Goal: Information Seeking & Learning: Learn about a topic

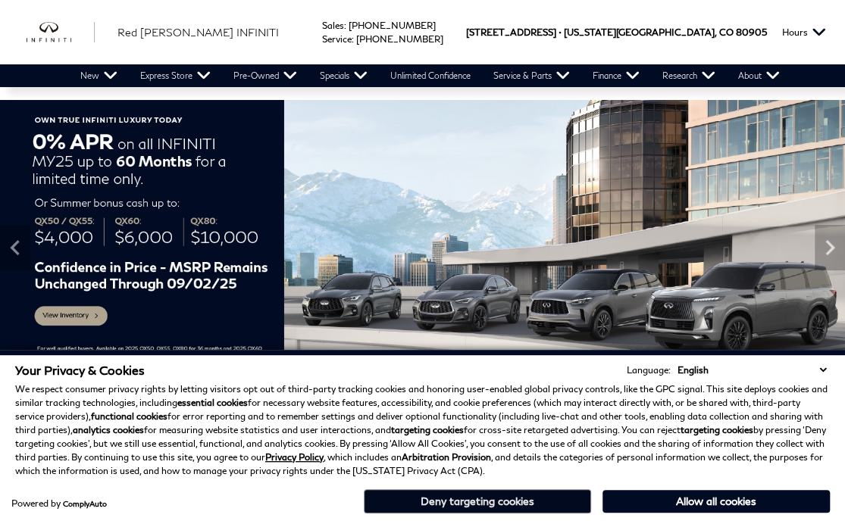
click at [557, 498] on button "Deny targeting cookies" at bounding box center [477, 501] width 227 height 24
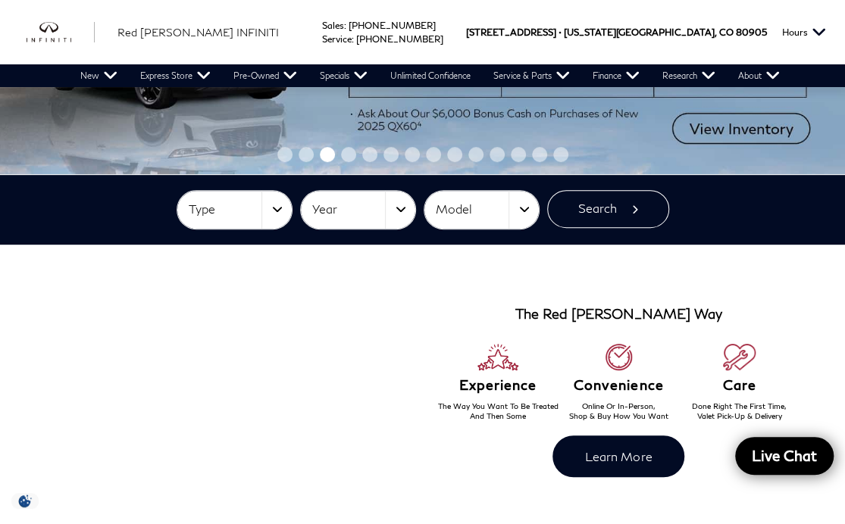
scroll to position [232, 0]
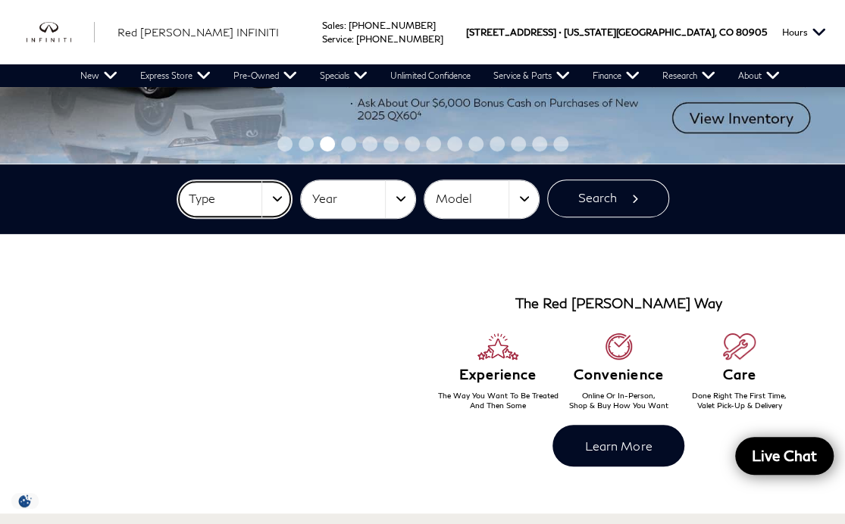
click at [223, 201] on span "Type" at bounding box center [225, 198] width 73 height 25
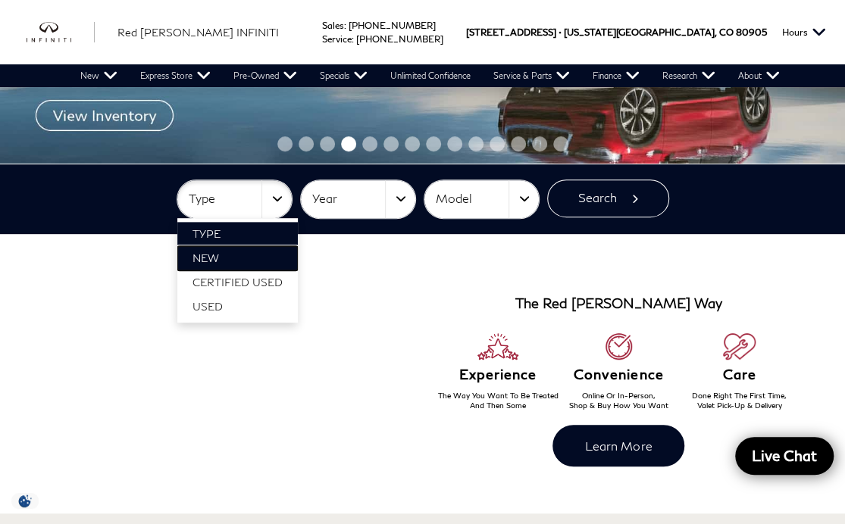
click at [267, 264] on link "New" at bounding box center [237, 258] width 120 height 24
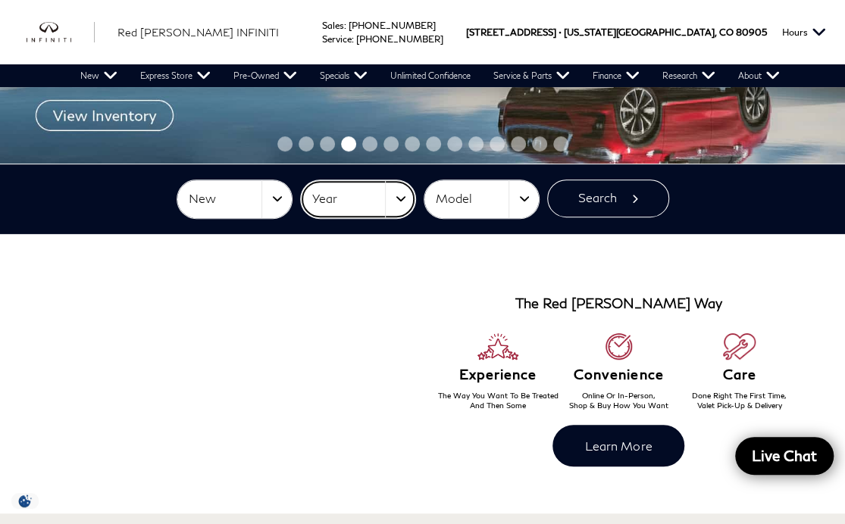
click at [401, 196] on button "Year" at bounding box center [358, 199] width 114 height 38
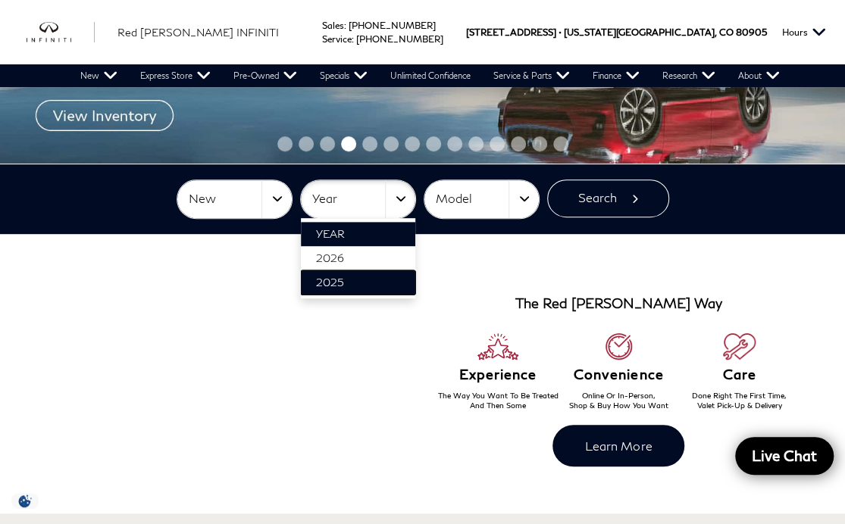
click at [392, 281] on link "2025" at bounding box center [358, 282] width 114 height 24
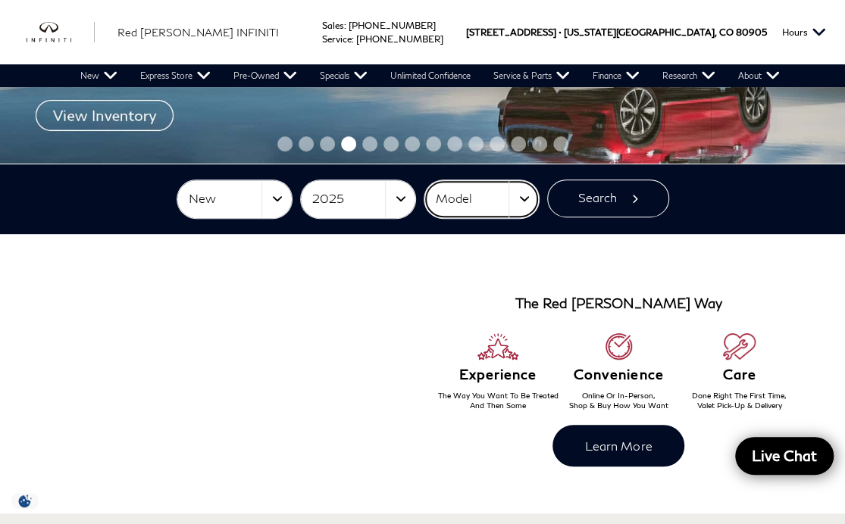
click at [515, 194] on button "Model" at bounding box center [481, 199] width 114 height 38
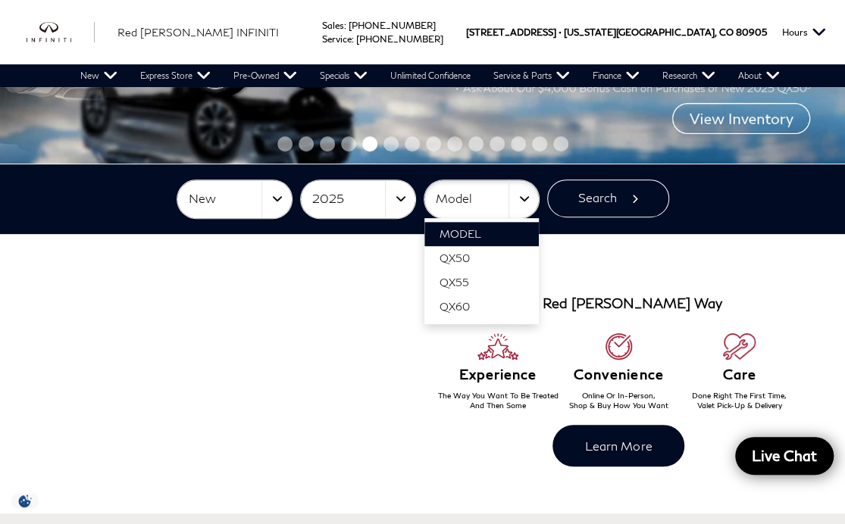
click at [722, 190] on div "New Type New Certified Used Used Type New Certified Used Used 2025 Year [DATE] …" at bounding box center [422, 199] width 760 height 39
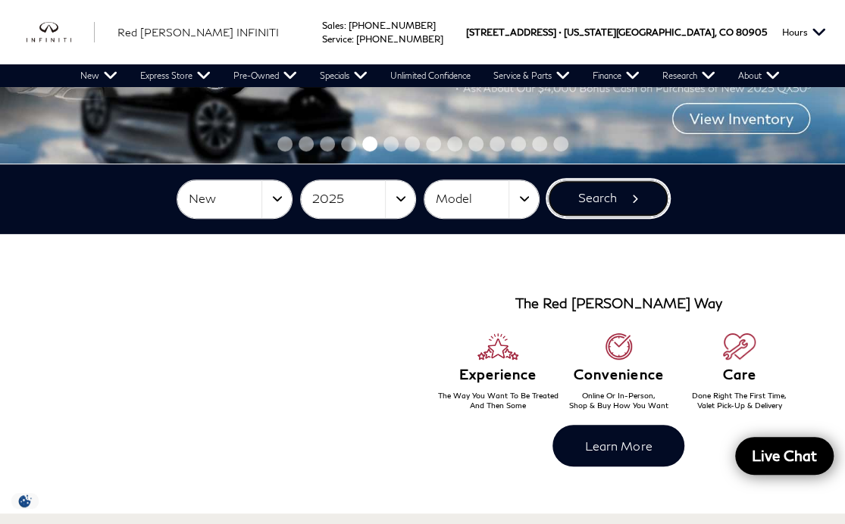
click at [633, 195] on button "Search" at bounding box center [608, 199] width 122 height 38
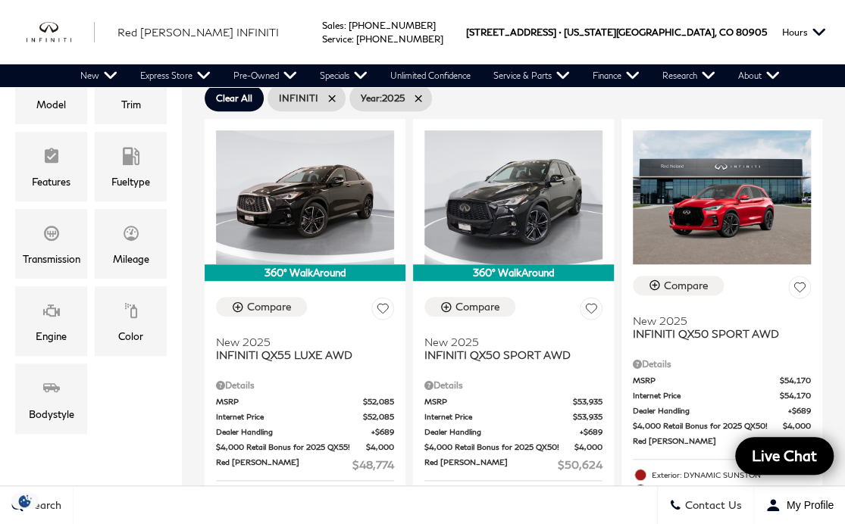
scroll to position [388, 0]
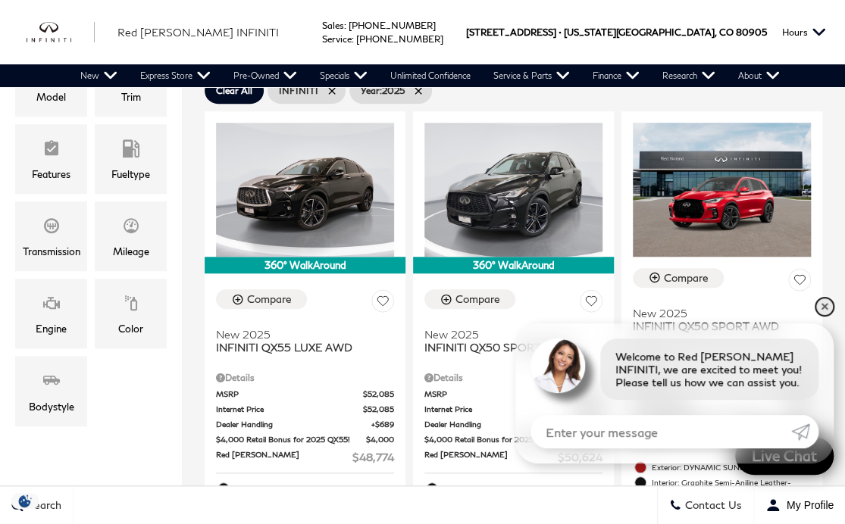
click at [826, 312] on link "✕" at bounding box center [824, 307] width 18 height 18
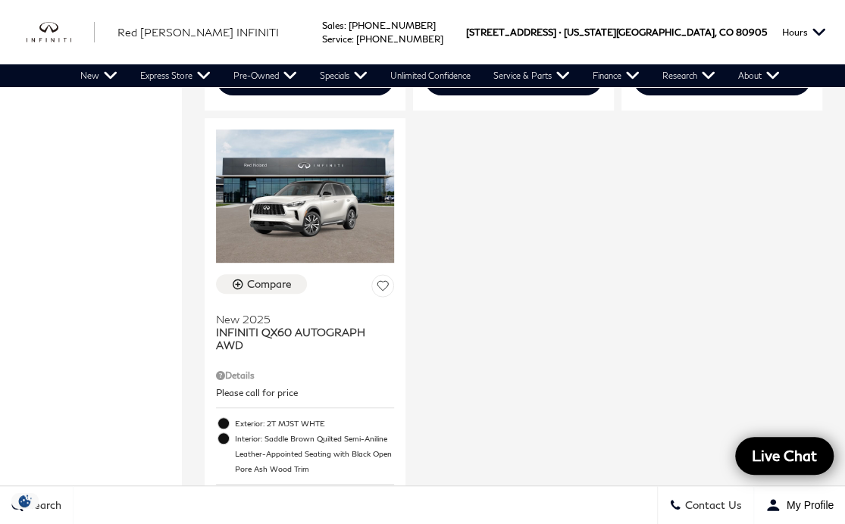
scroll to position [2700, 0]
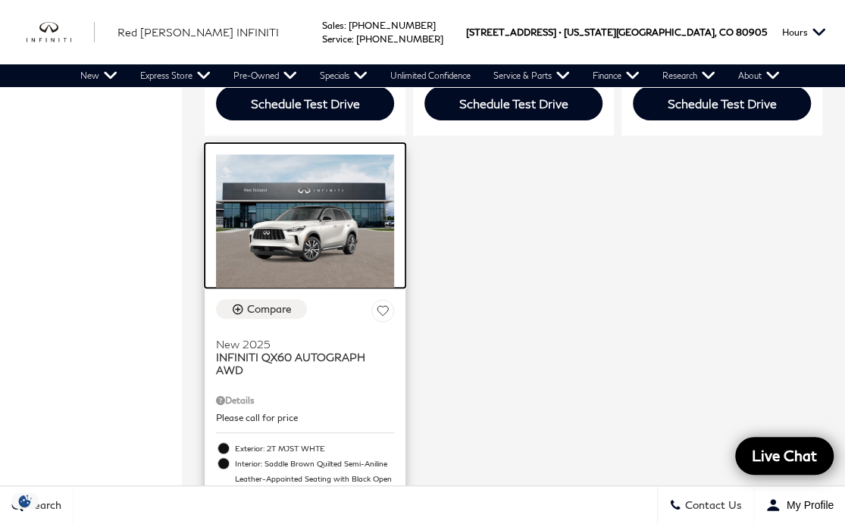
click at [283, 165] on img at bounding box center [305, 221] width 178 height 133
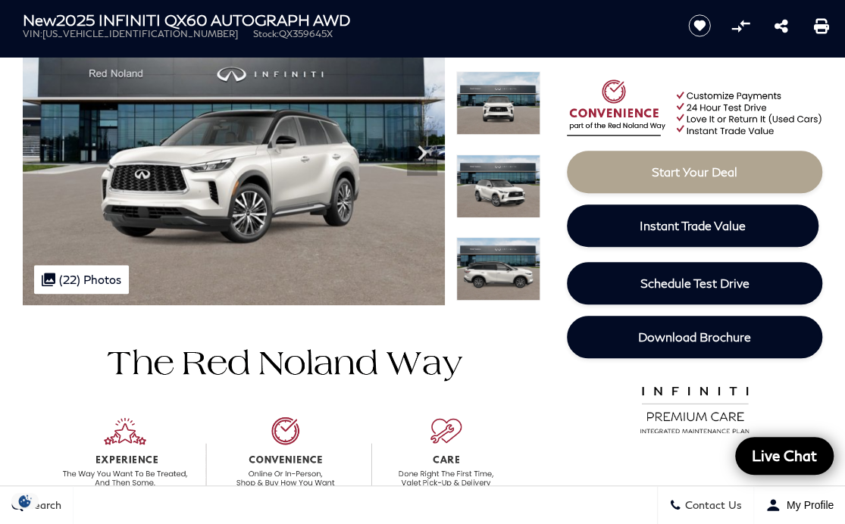
scroll to position [169, 0]
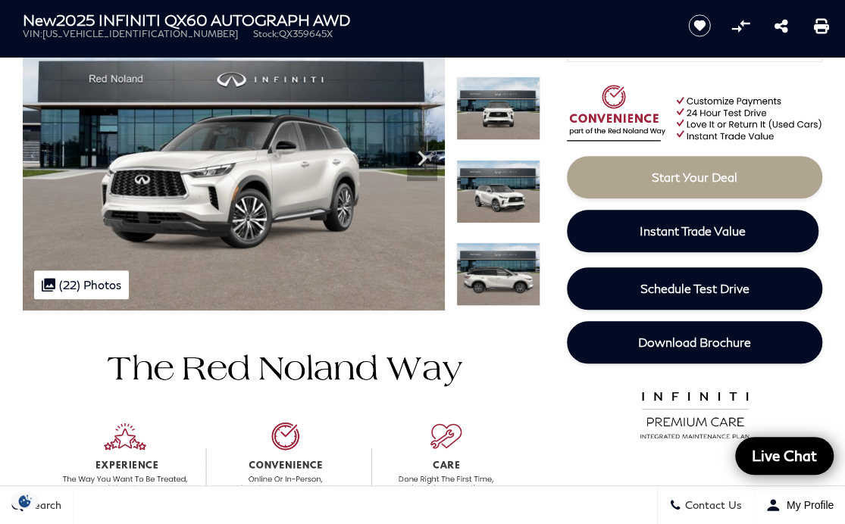
click at [87, 280] on div ".cls-1, .cls-3 { fill: #c50033; } .cls-1 { clip-rule: evenodd; } .cls-2 { clip-…" at bounding box center [81, 284] width 95 height 29
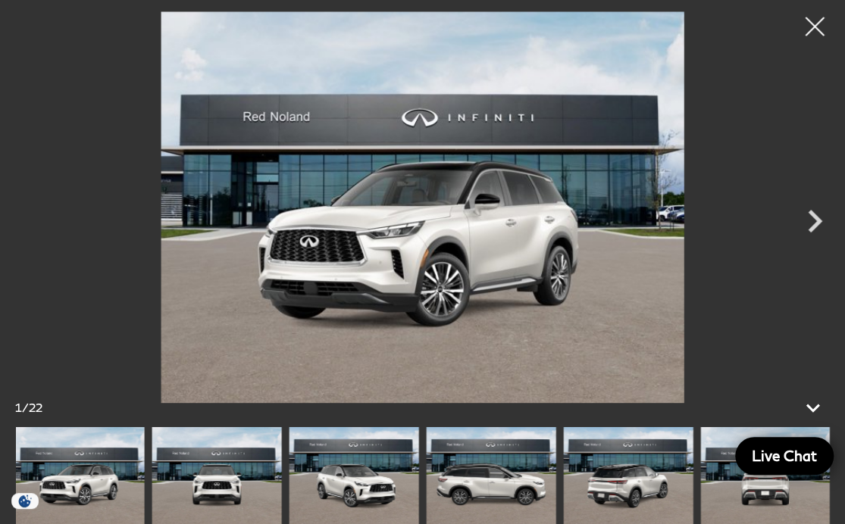
click at [817, 224] on icon "Next" at bounding box center [814, 221] width 14 height 23
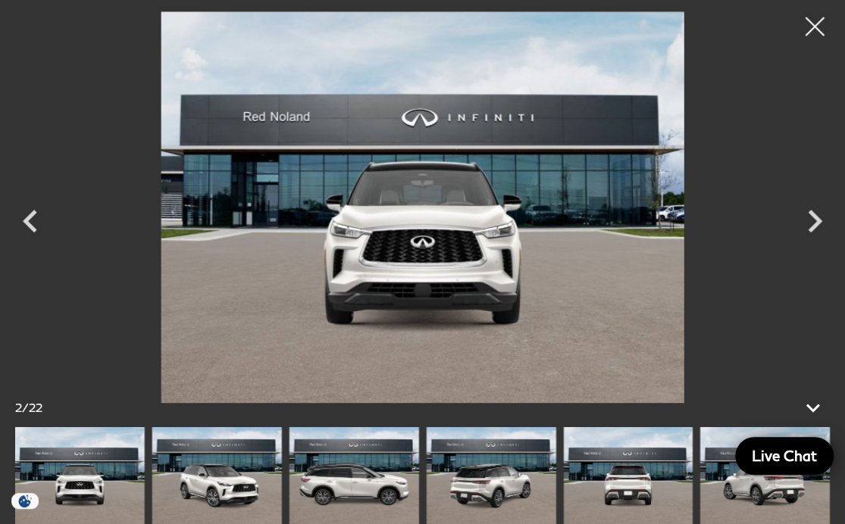
click at [736, 483] on img at bounding box center [765, 475] width 130 height 97
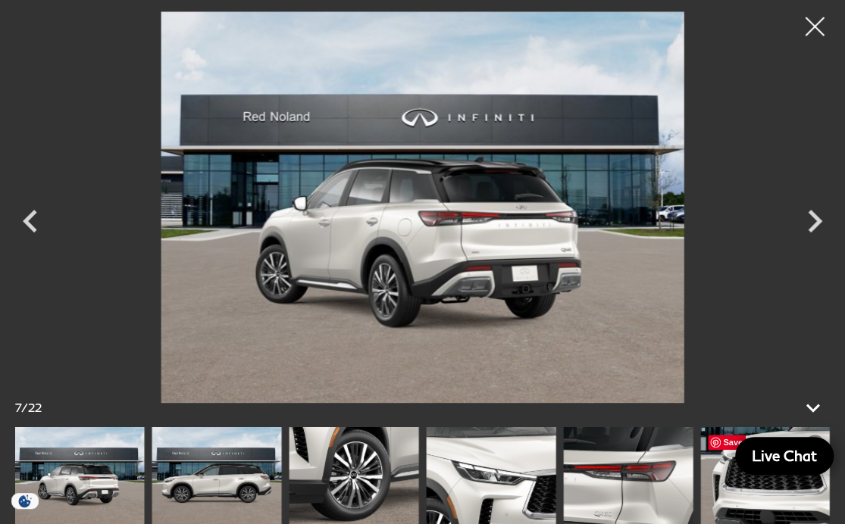
click at [817, 225] on icon "Next" at bounding box center [814, 221] width 14 height 23
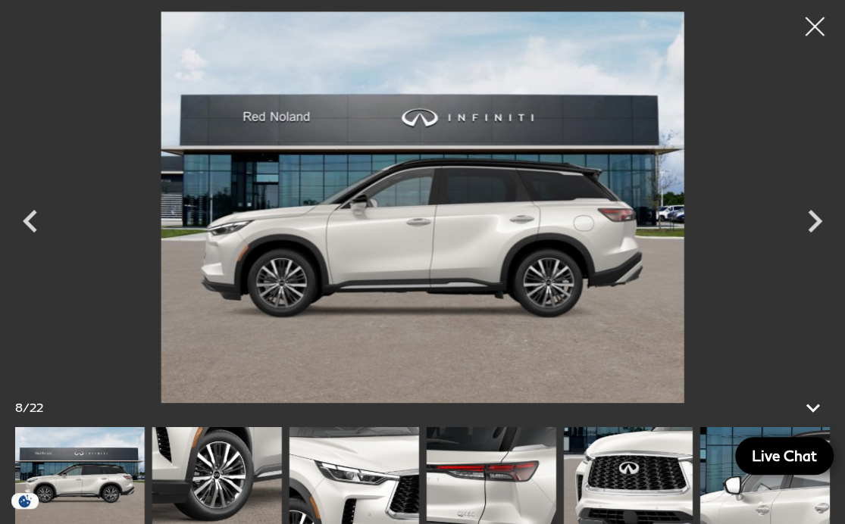
click at [730, 489] on img at bounding box center [765, 475] width 130 height 97
click at [662, 473] on img at bounding box center [628, 475] width 130 height 97
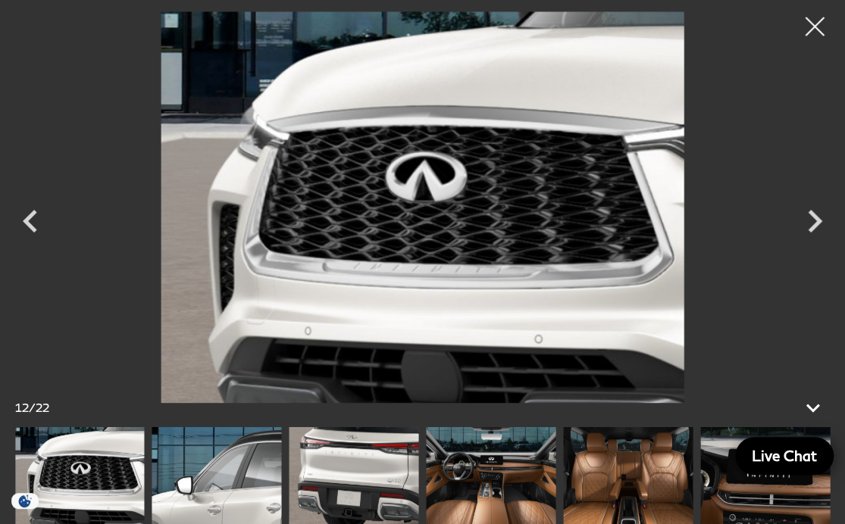
click at [807, 233] on icon "Next" at bounding box center [814, 220] width 45 height 45
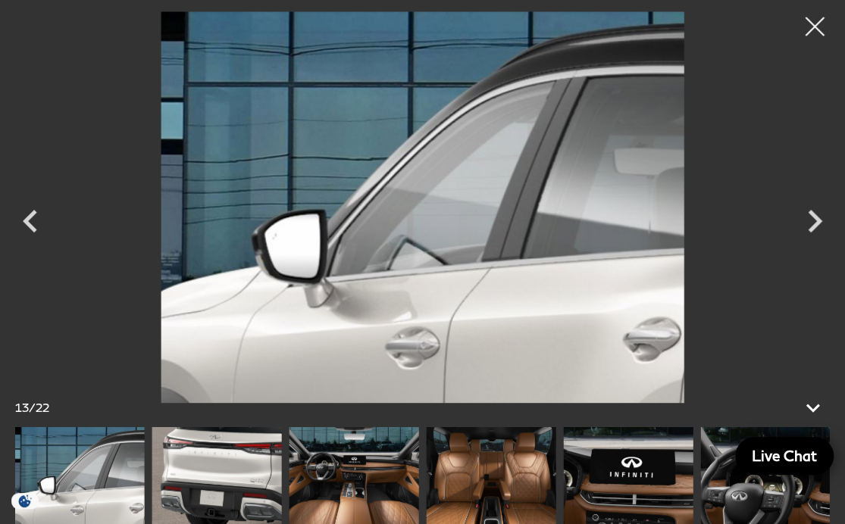
click at [811, 224] on icon "Next" at bounding box center [814, 220] width 45 height 45
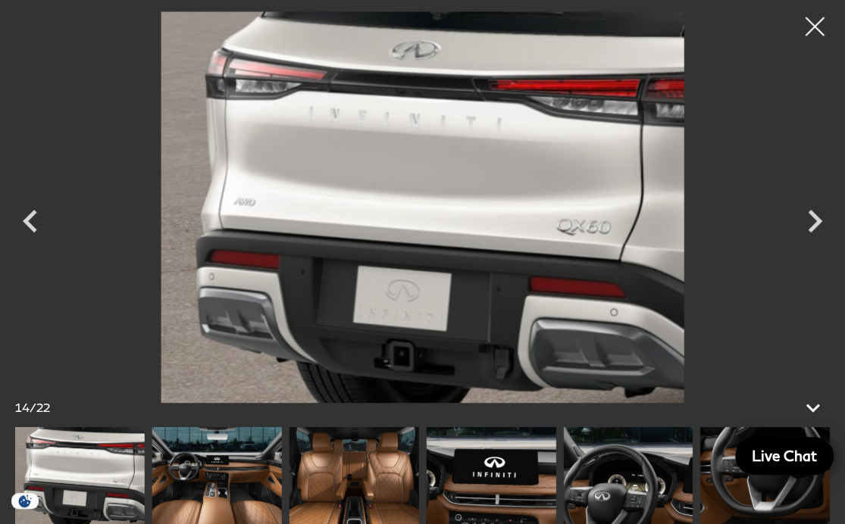
click at [807, 221] on icon "Next" at bounding box center [814, 220] width 45 height 45
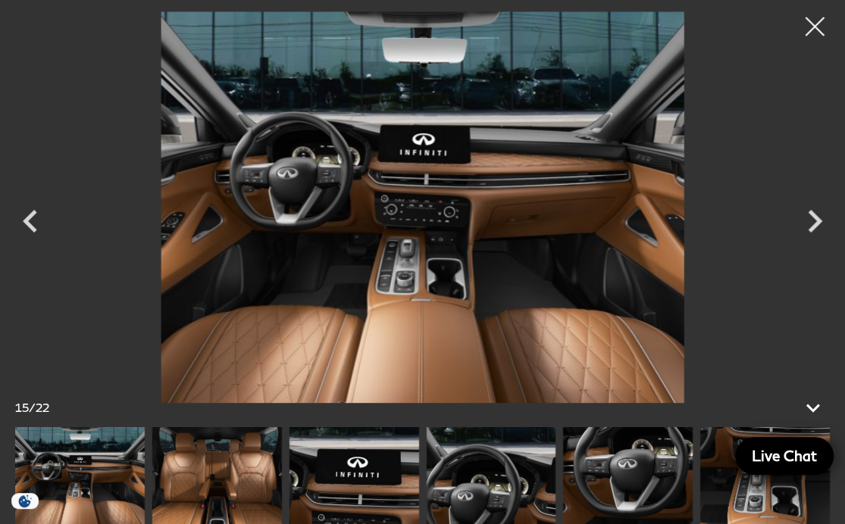
click at [809, 224] on icon "Next" at bounding box center [814, 220] width 45 height 45
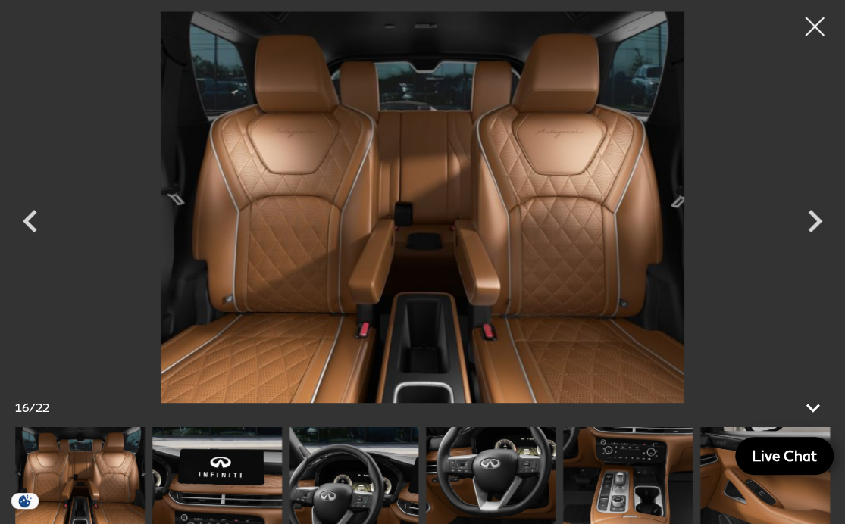
click at [807, 224] on icon "Next" at bounding box center [814, 220] width 45 height 45
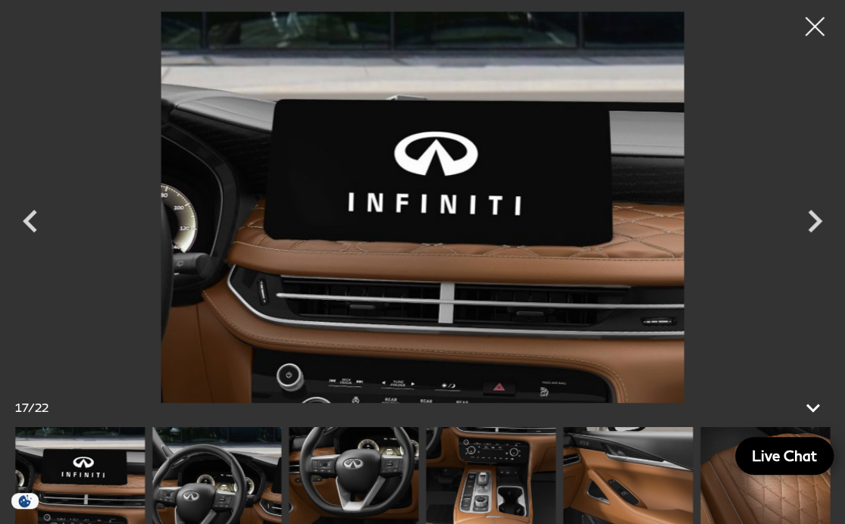
click at [801, 224] on icon "Next" at bounding box center [814, 220] width 45 height 45
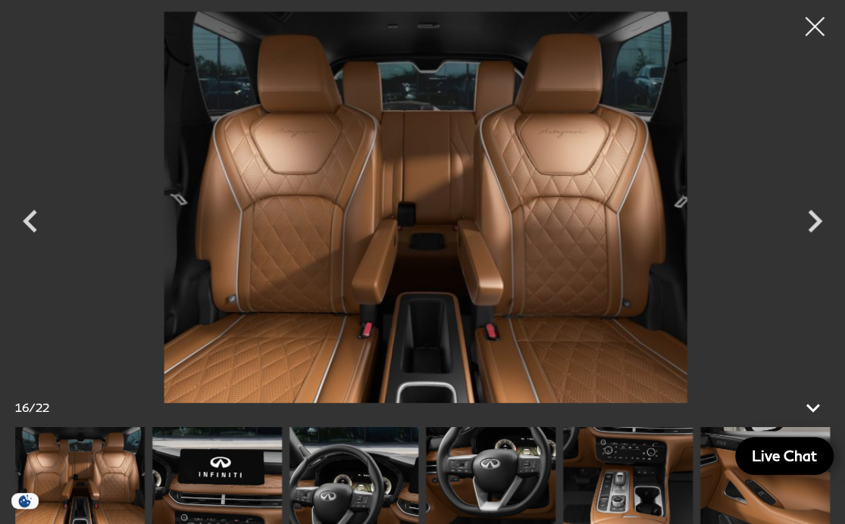
click at [811, 223] on icon "Next" at bounding box center [814, 220] width 45 height 45
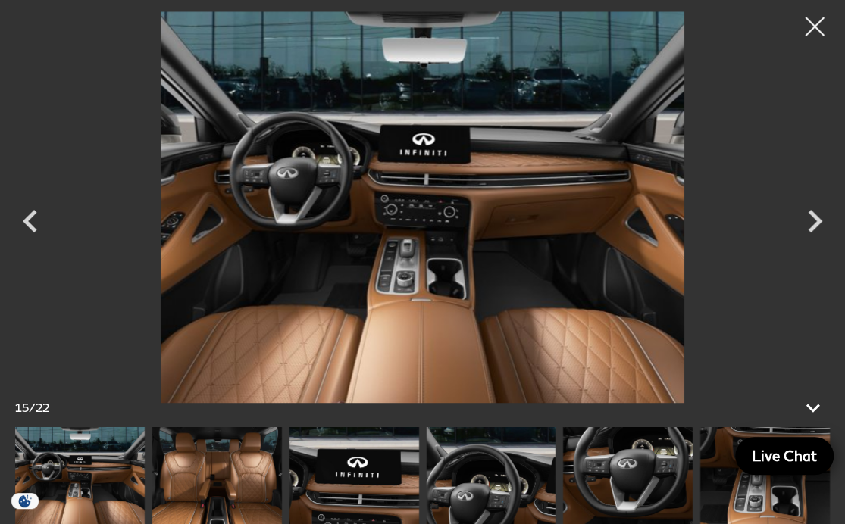
click at [827, 227] on icon "Next" at bounding box center [814, 220] width 45 height 45
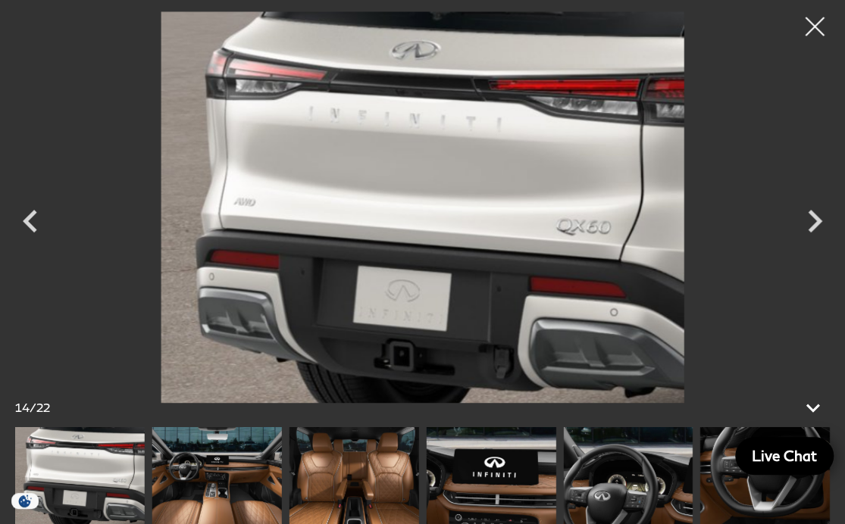
click at [826, 224] on icon "Next" at bounding box center [814, 220] width 45 height 45
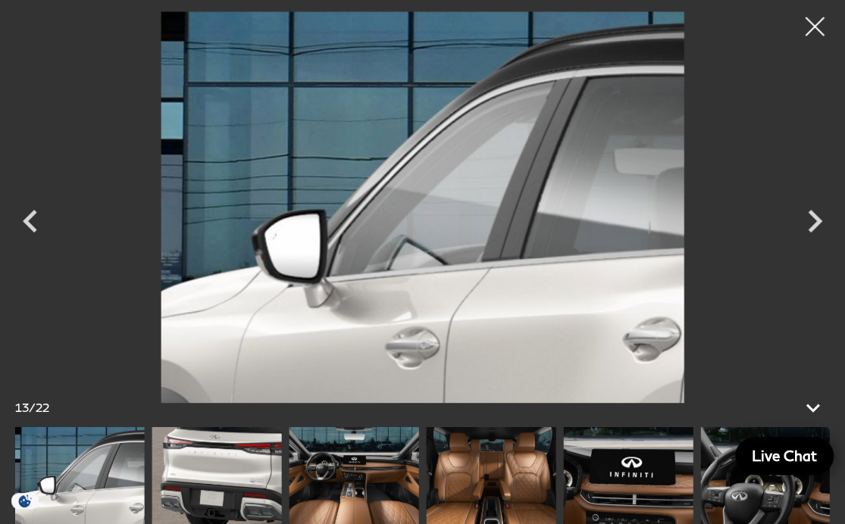
click at [806, 224] on icon "Next" at bounding box center [814, 220] width 45 height 45
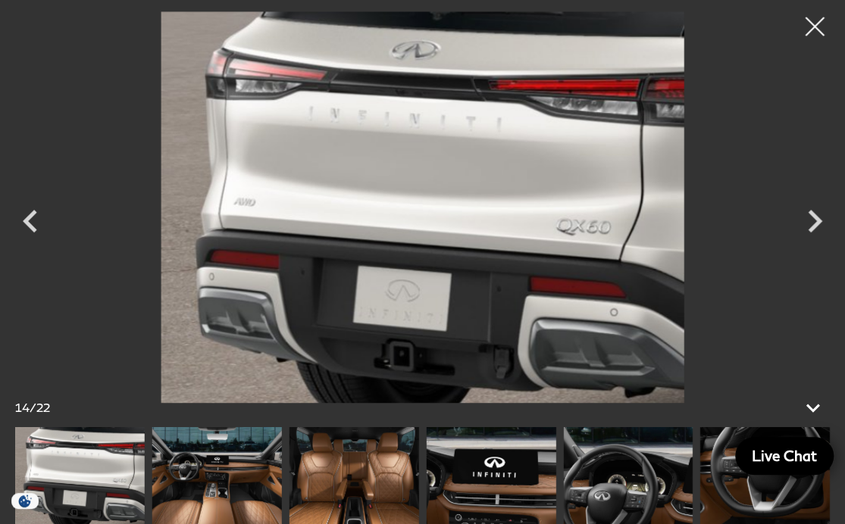
click at [801, 230] on icon "Next" at bounding box center [814, 220] width 45 height 45
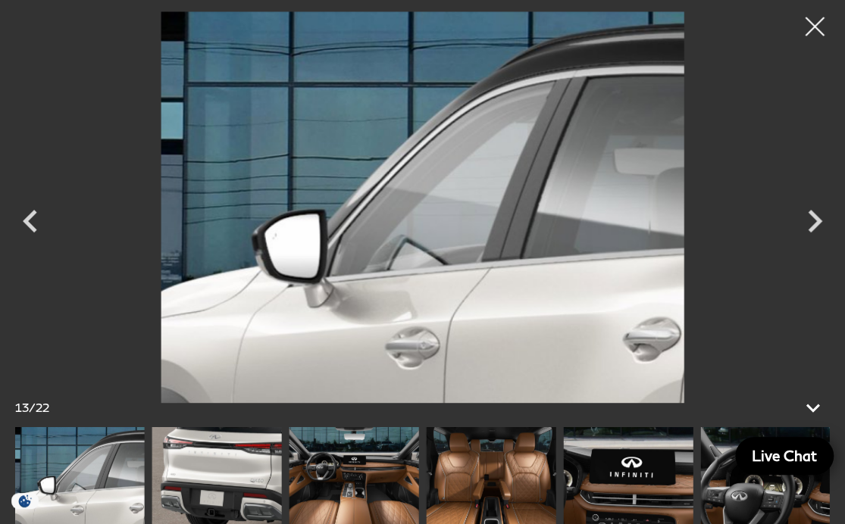
click at [810, 217] on icon "Next" at bounding box center [814, 220] width 45 height 45
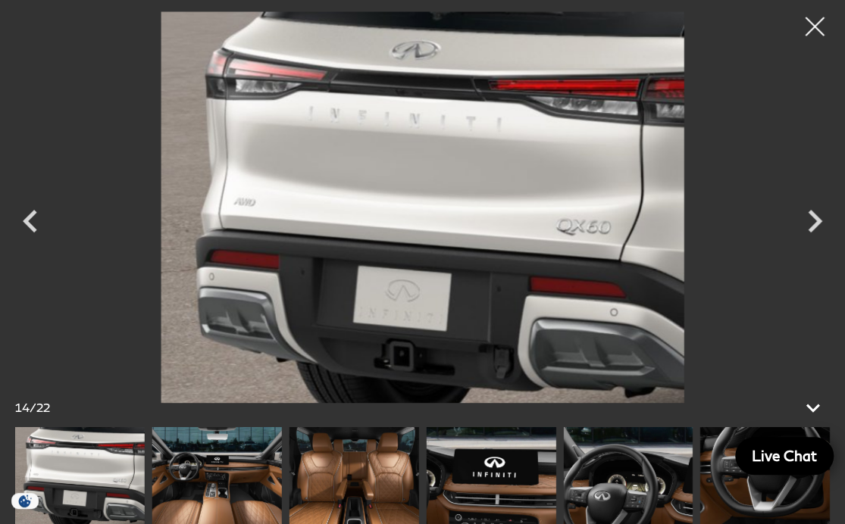
click at [807, 224] on icon "Next" at bounding box center [814, 220] width 45 height 45
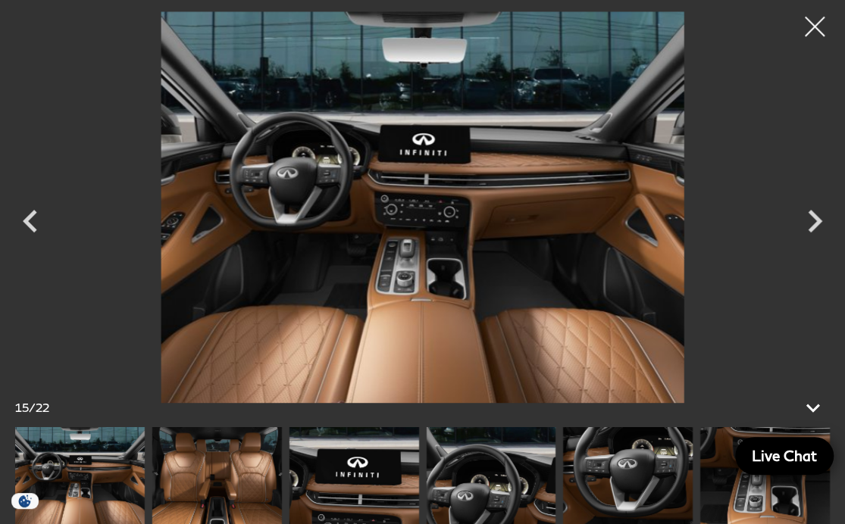
click at [814, 27] on div at bounding box center [815, 27] width 40 height 40
